Goal: Find contact information: Find contact information

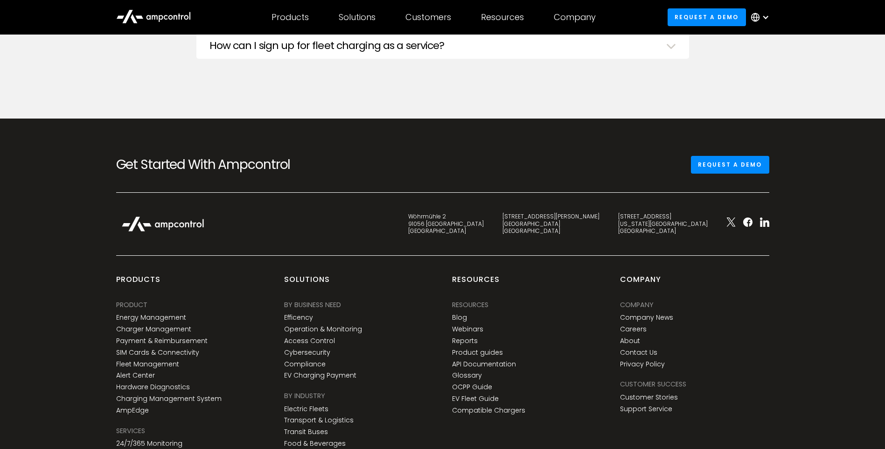
scroll to position [3477, 0]
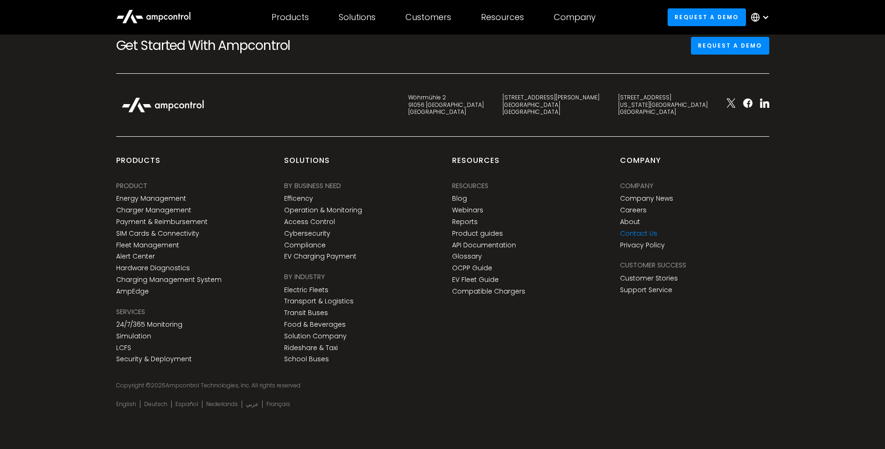
click at [637, 234] on link "Contact Us" at bounding box center [638, 233] width 37 height 8
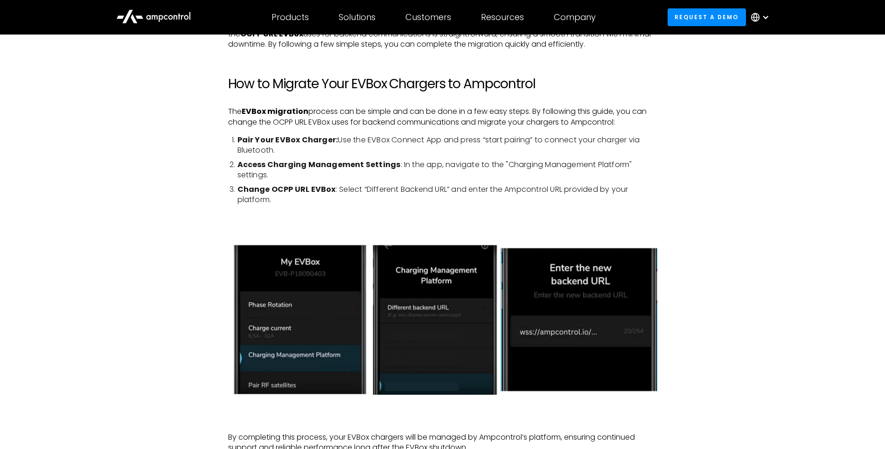
scroll to position [980, 0]
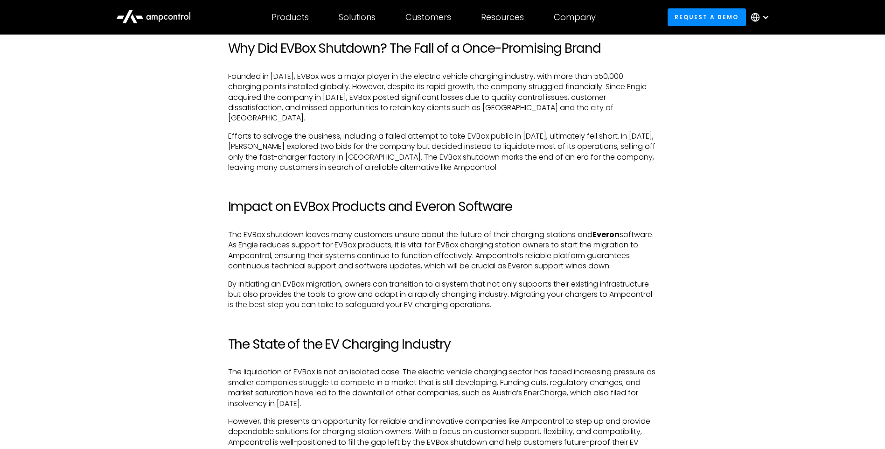
scroll to position [1306, 0]
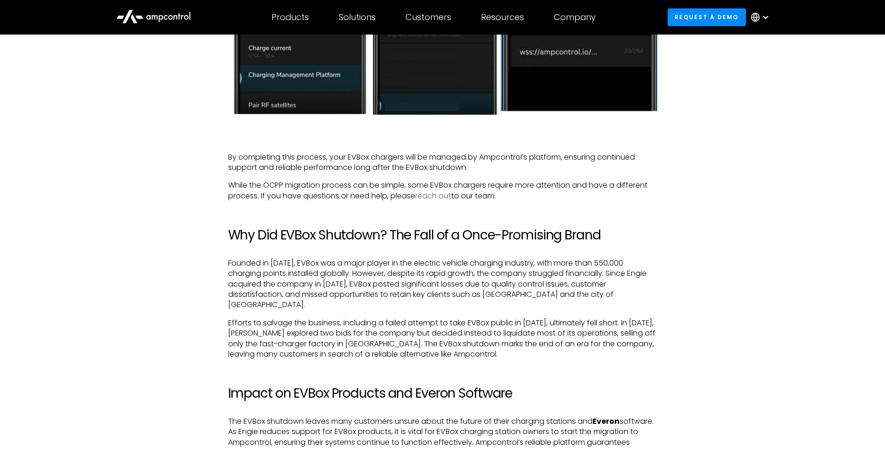
click at [440, 190] on link "reach out" at bounding box center [433, 195] width 36 height 11
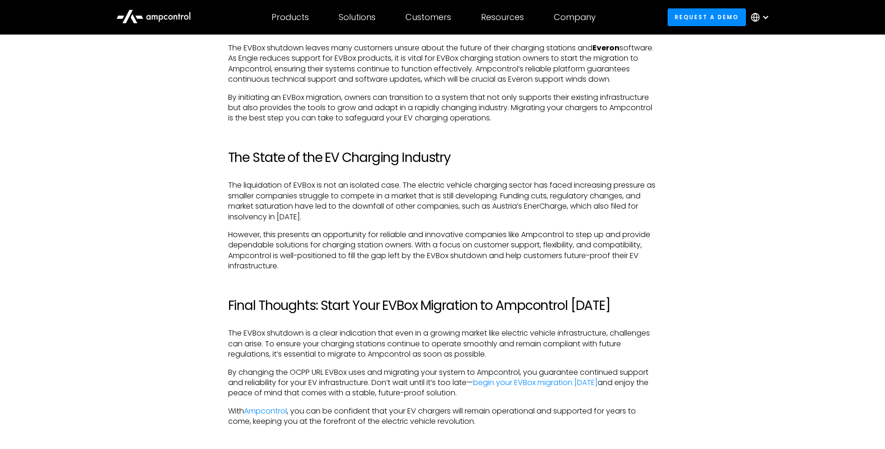
scroll to position [1726, 0]
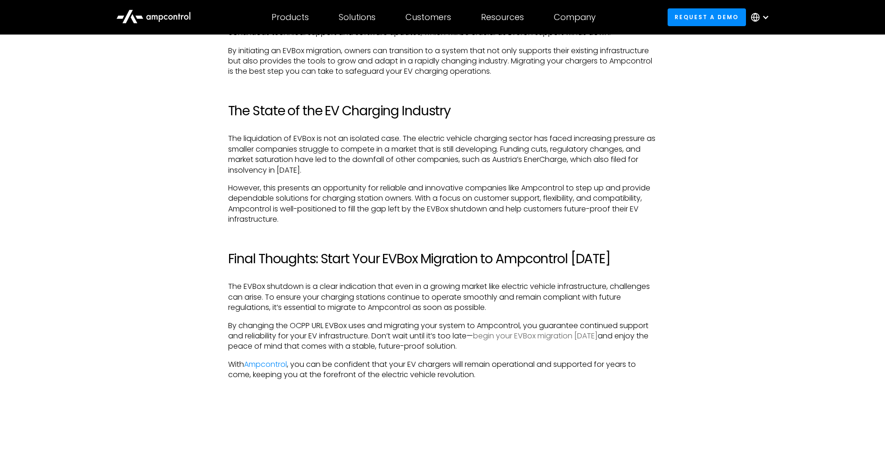
click at [537, 330] on link "begin your EVBox migration today" at bounding box center [535, 335] width 125 height 11
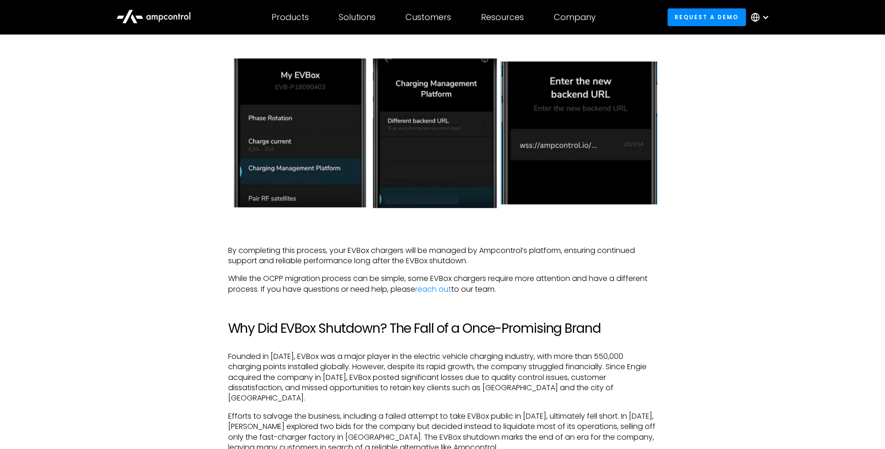
scroll to position [1026, 0]
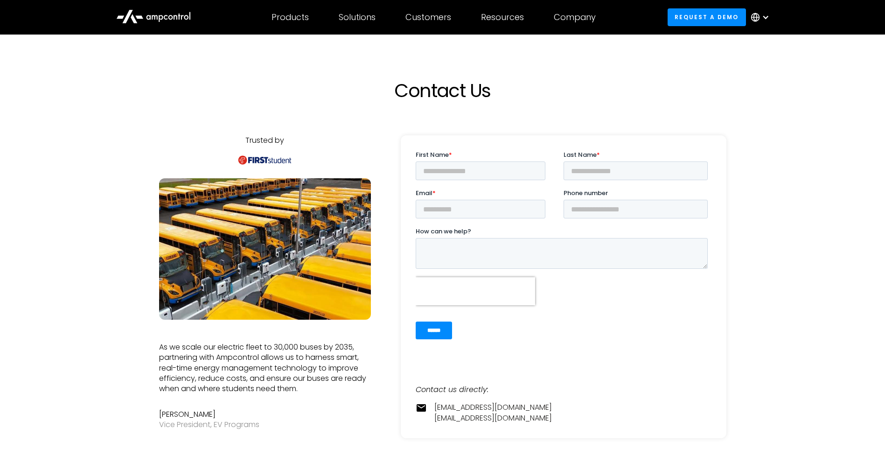
scroll to position [233, 0]
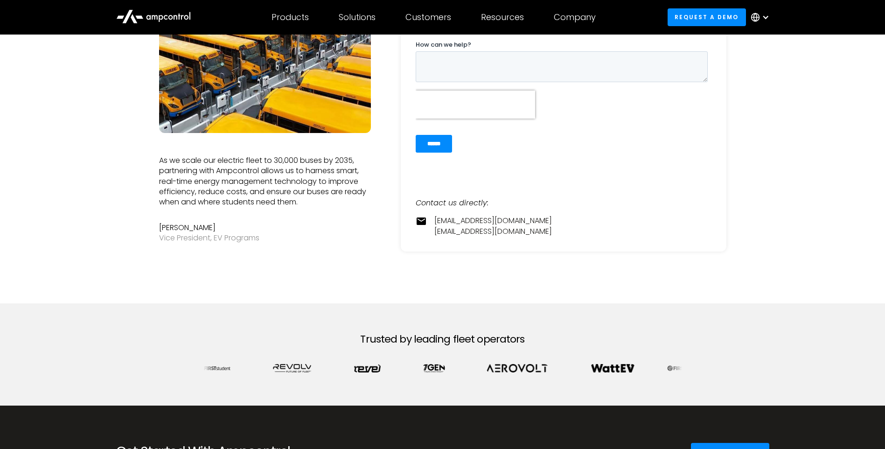
scroll to position [93, 0]
